Goal: Find specific page/section: Find specific page/section

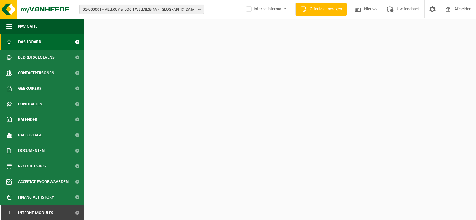
click at [128, 10] on span "01-000001 - VILLEROY & BOCH WELLNESS NV - ROESELARE" at bounding box center [139, 9] width 113 height 9
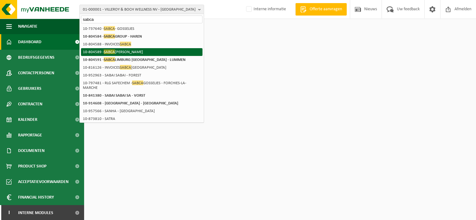
type input "sabca"
click at [139, 52] on li "10-804589 - SABCA HAREN - HAREN" at bounding box center [141, 52] width 121 height 8
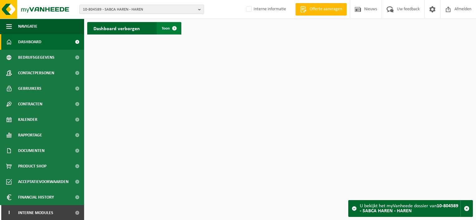
click at [173, 28] on span at bounding box center [174, 28] width 12 height 12
